Goal: Obtain resource: Obtain resource

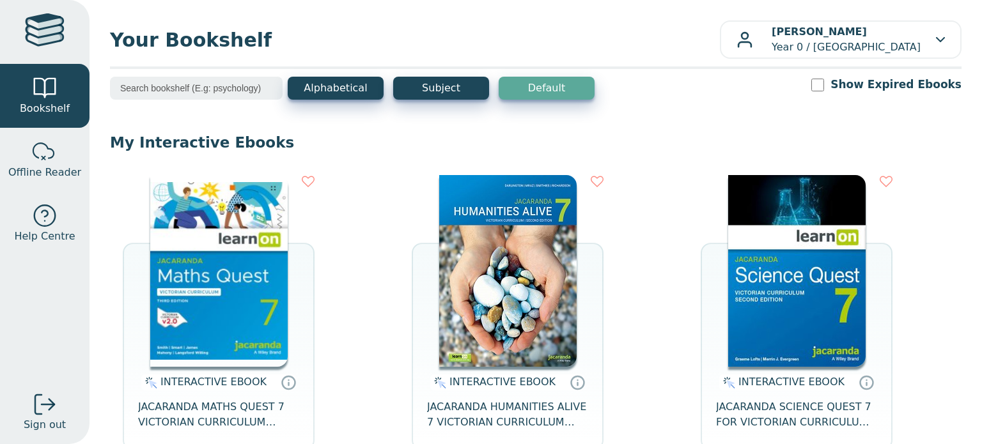
click at [545, 181] on img at bounding box center [507, 271] width 137 height 192
click at [789, 282] on img at bounding box center [796, 271] width 137 height 192
